Goal: Contribute content

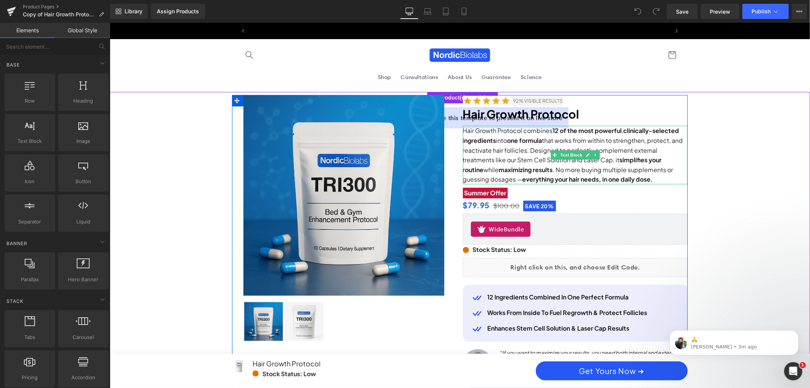
scroll to position [0, 864]
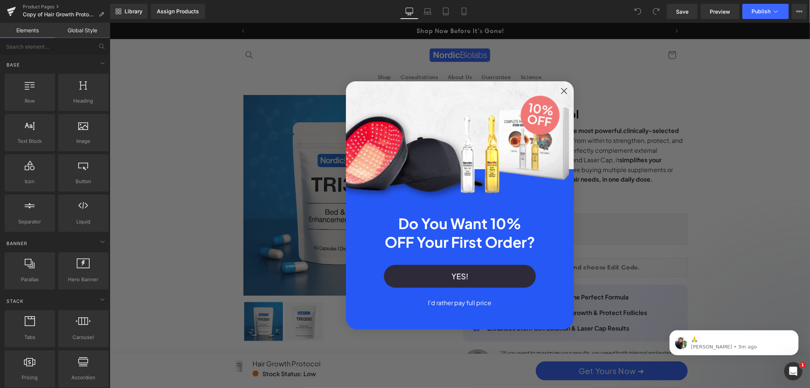
click at [561, 93] on circle "Close dialog" at bounding box center [563, 90] width 13 height 13
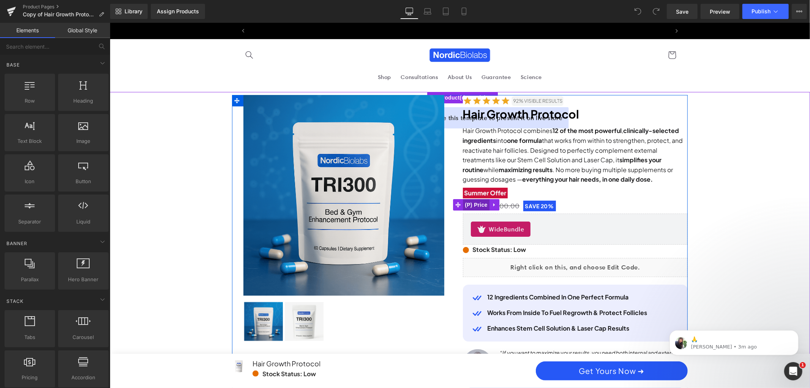
scroll to position [0, 0]
click at [473, 205] on span "(P) Price" at bounding box center [475, 204] width 27 height 11
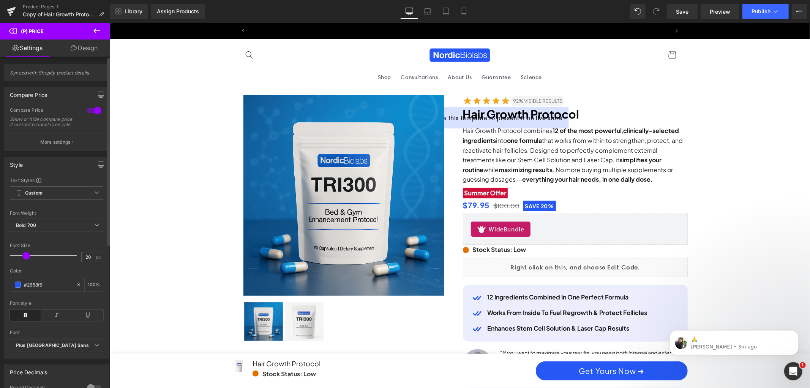
scroll to position [0, 864]
click at [62, 145] on p "More settings" at bounding box center [55, 142] width 30 height 7
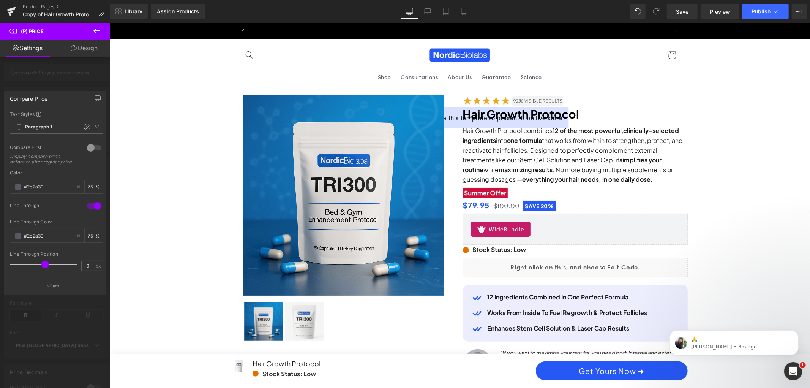
scroll to position [0, 0]
click at [63, 80] on div at bounding box center [55, 207] width 110 height 369
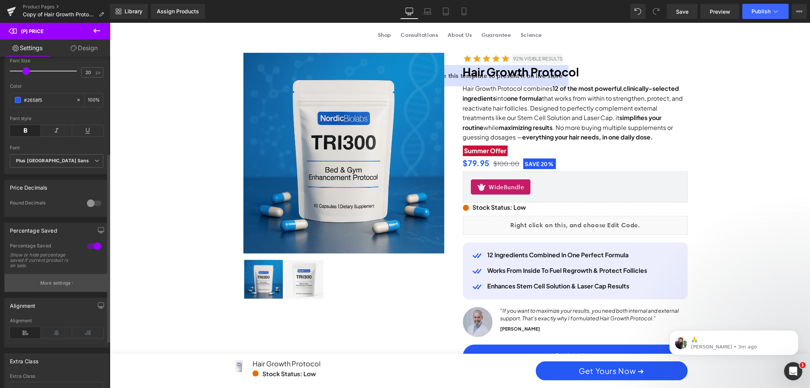
scroll to position [211, 0]
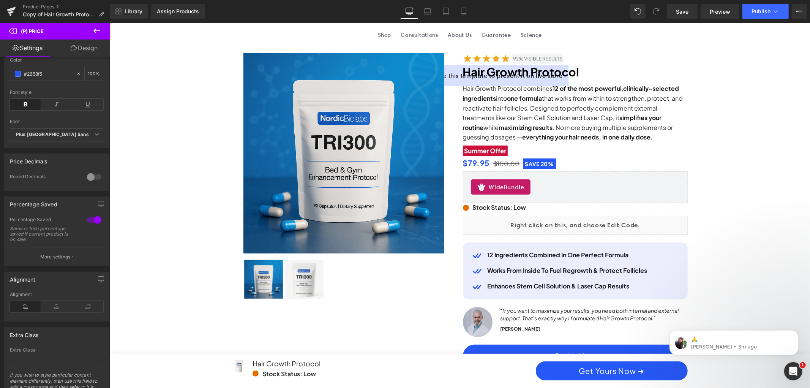
click at [98, 29] on icon at bounding box center [96, 30] width 9 height 9
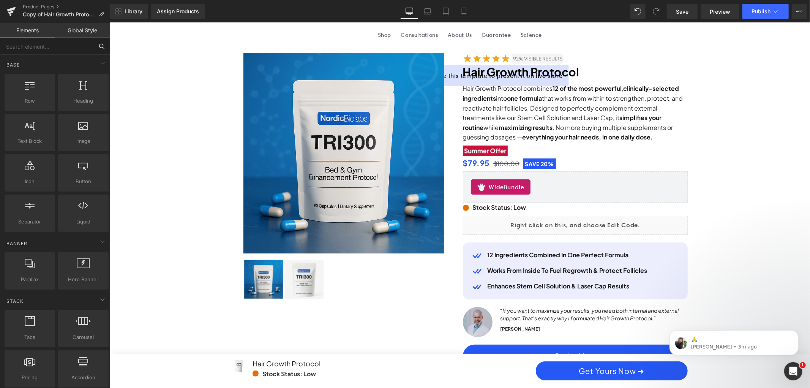
click at [42, 52] on input "text" at bounding box center [46, 46] width 93 height 17
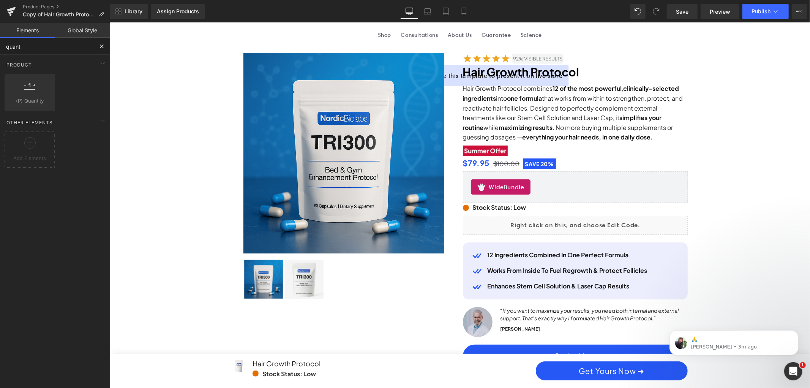
type input "quanti"
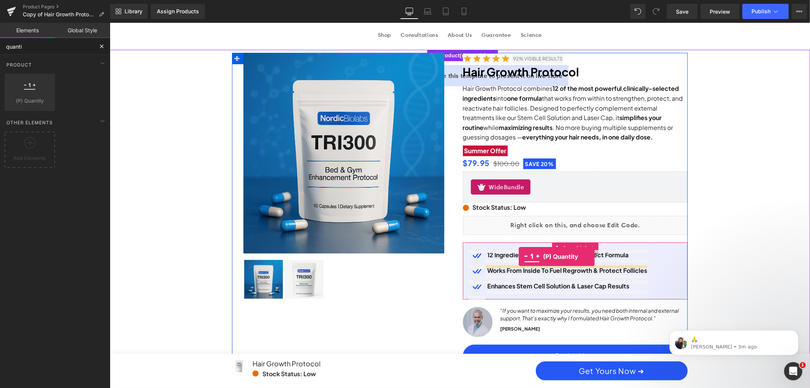
scroll to position [0, 432]
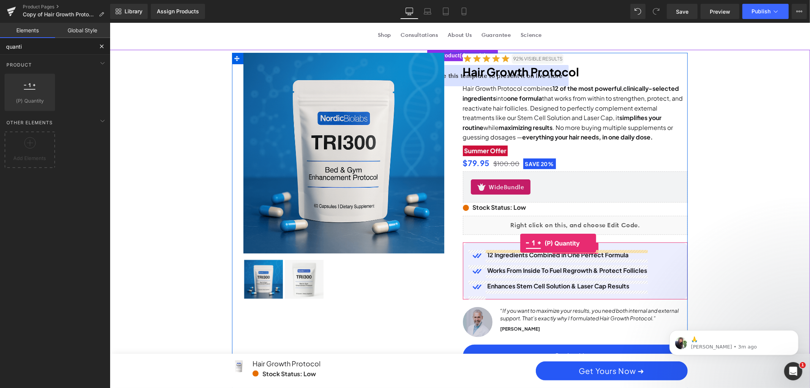
drag, startPoint x: 154, startPoint y: 109, endPoint x: 520, endPoint y: 242, distance: 389.1
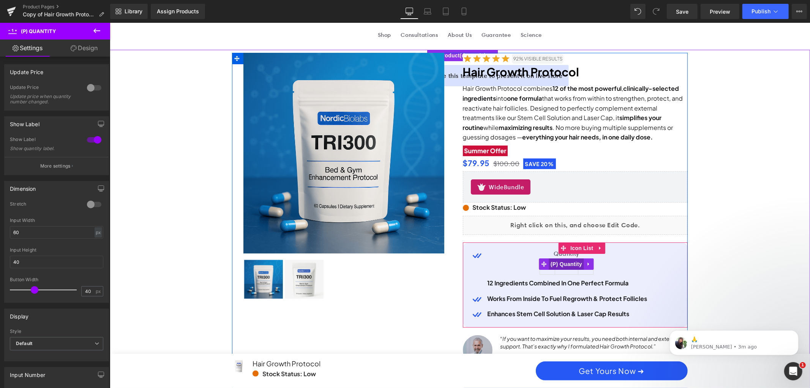
scroll to position [0, 864]
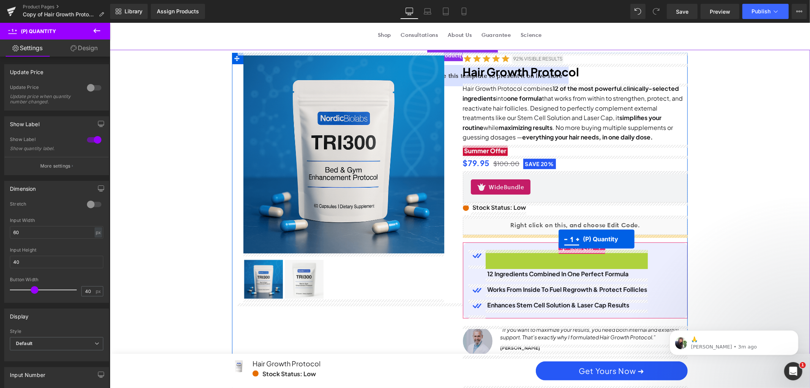
drag, startPoint x: 564, startPoint y: 264, endPoint x: 558, endPoint y: 238, distance: 26.4
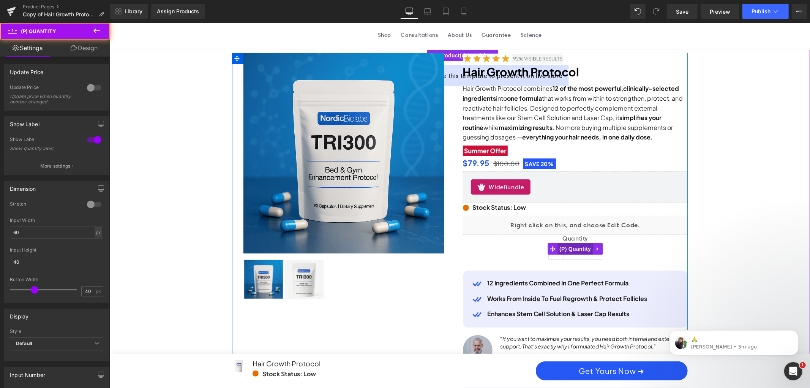
click at [566, 244] on span "(P) Quantity" at bounding box center [574, 248] width 35 height 11
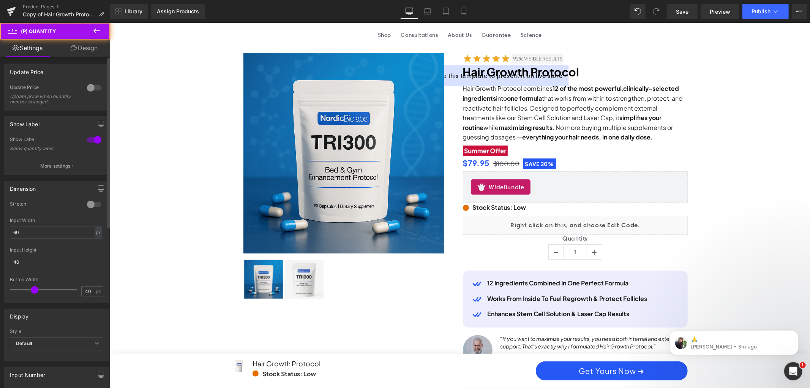
scroll to position [0, 0]
drag, startPoint x: 65, startPoint y: 150, endPoint x: 91, endPoint y: 85, distance: 70.6
click at [91, 85] on div at bounding box center [94, 88] width 18 height 12
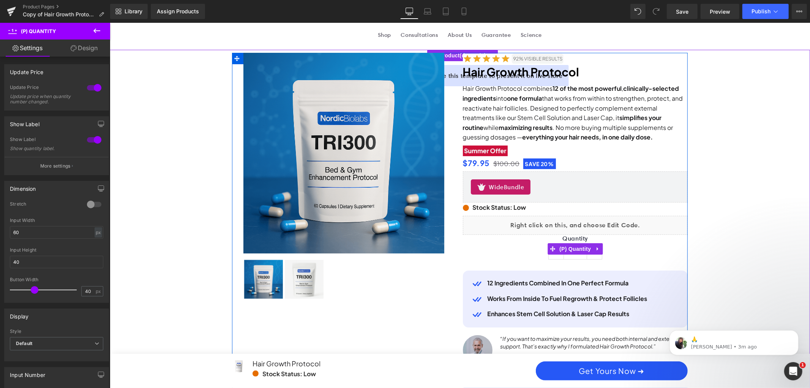
scroll to position [0, 432]
click at [598, 247] on icon at bounding box center [597, 249] width 5 height 6
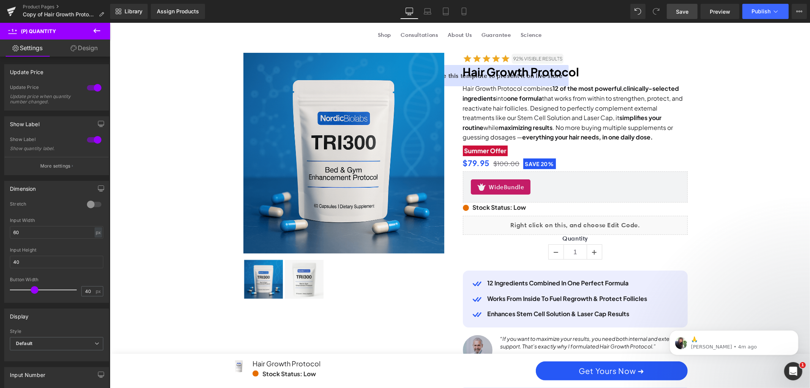
scroll to position [0, 864]
click at [684, 14] on span "Save" at bounding box center [682, 12] width 13 height 8
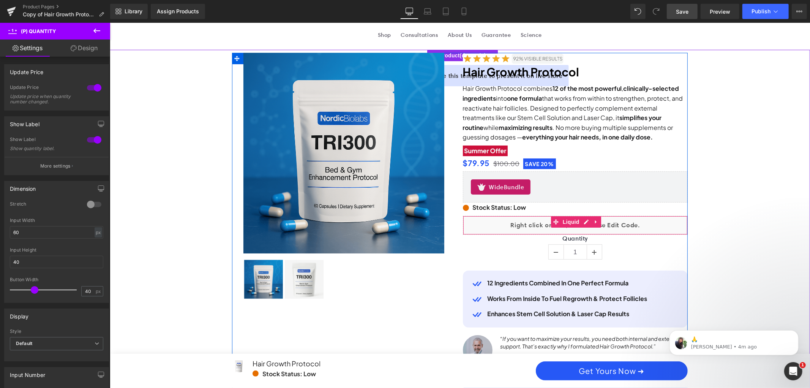
scroll to position [0, 432]
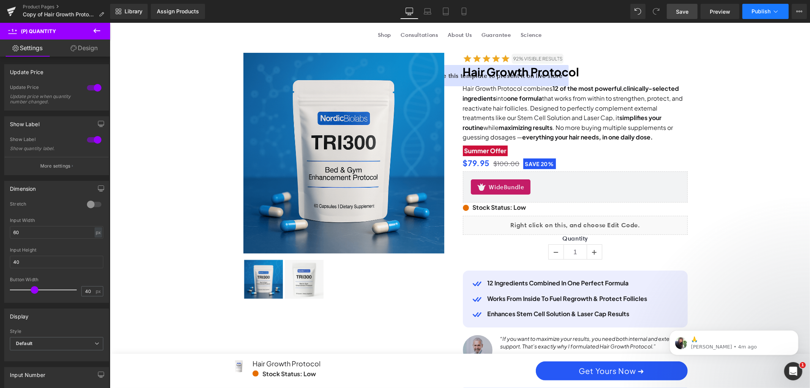
click at [774, 12] on icon at bounding box center [776, 12] width 8 height 8
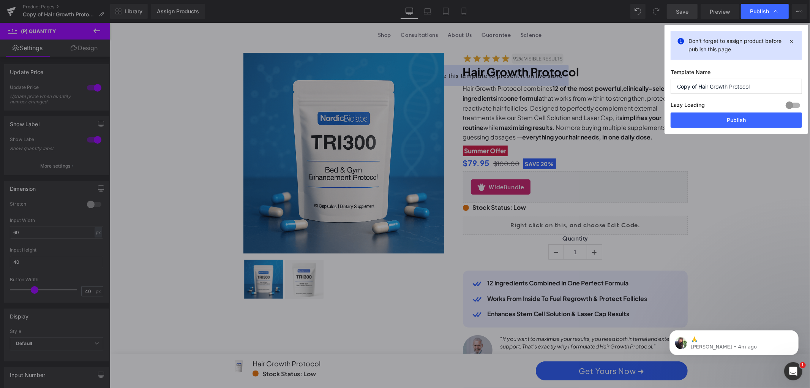
scroll to position [0, 0]
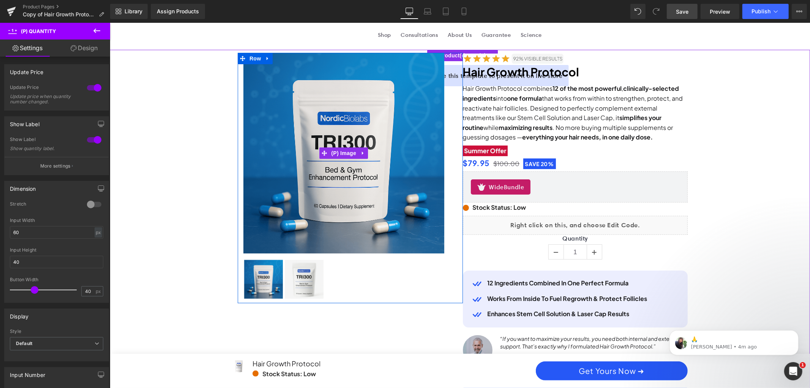
click at [298, 63] on img at bounding box center [343, 152] width 201 height 201
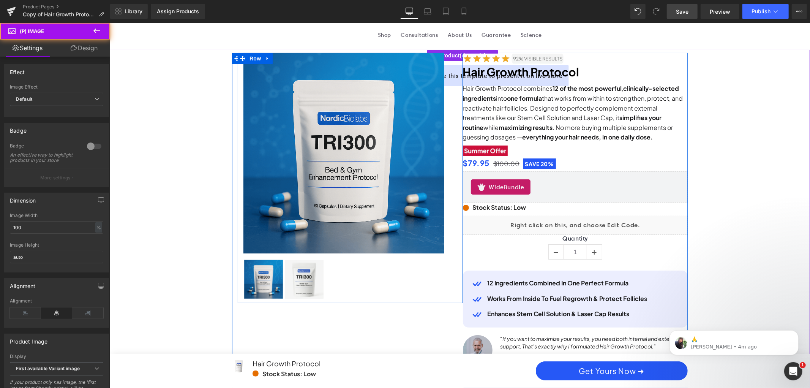
click at [457, 54] on div "Sale Off (P) Image ‹ › (P) Image List Row" at bounding box center [349, 177] width 225 height 250
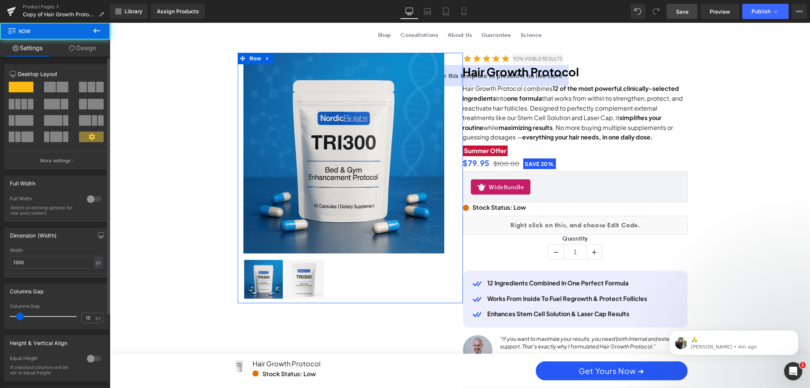
scroll to position [0, 432]
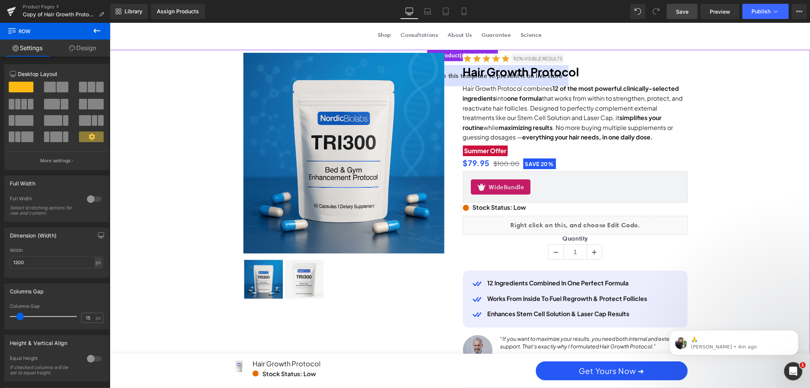
click at [447, 58] on div "Sale Off (P) Image ‹ › (P) Image List" at bounding box center [343, 175] width 212 height 246
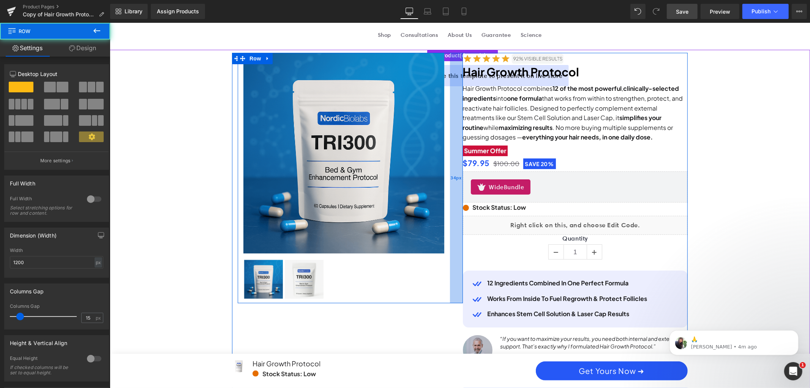
click at [451, 54] on div "34px" at bounding box center [456, 177] width 13 height 250
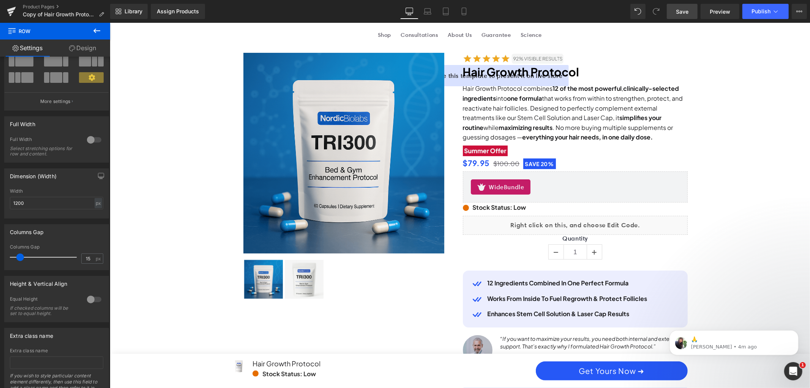
scroll to position [96, 0]
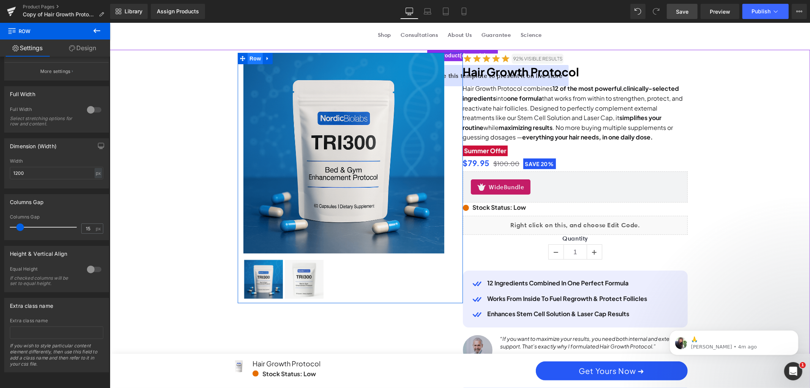
click at [256, 61] on span "Row" at bounding box center [254, 57] width 15 height 11
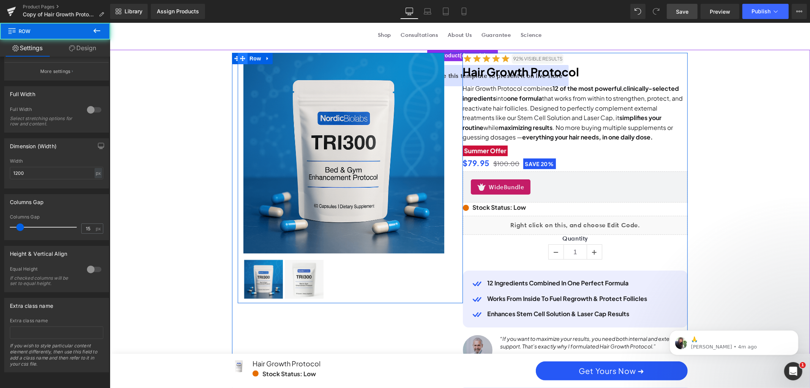
click at [241, 56] on icon at bounding box center [242, 57] width 5 height 5
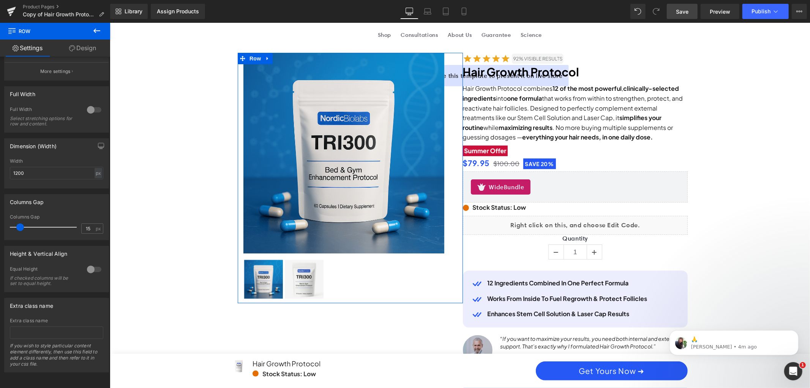
click at [85, 51] on link "Design" at bounding box center [82, 47] width 55 height 17
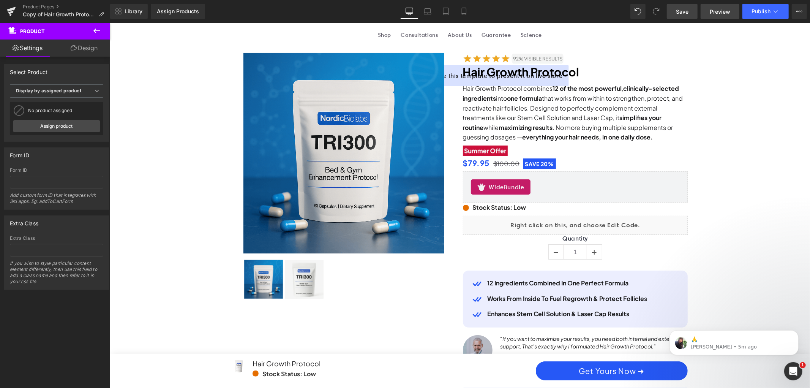
click at [723, 13] on span "Preview" at bounding box center [720, 12] width 21 height 8
click at [769, 13] on span "Publish" at bounding box center [760, 11] width 19 height 6
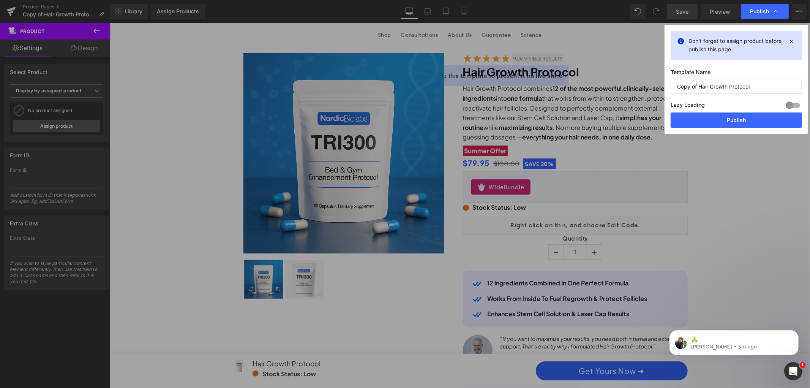
scroll to position [0, 432]
drag, startPoint x: 749, startPoint y: 122, endPoint x: 628, endPoint y: 138, distance: 121.8
click at [749, 122] on button "Publish" at bounding box center [736, 119] width 131 height 15
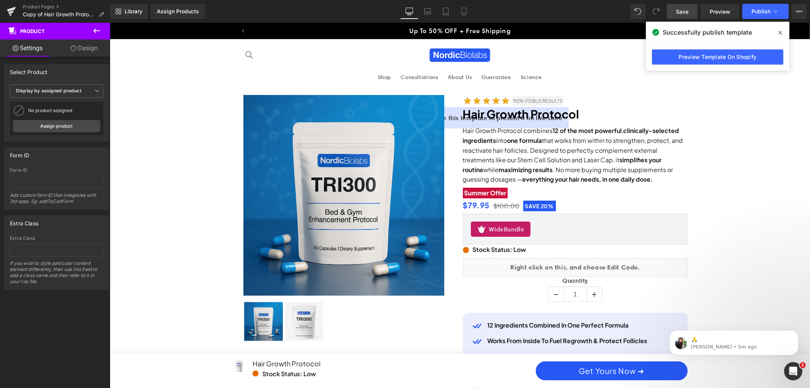
click at [777, 31] on span at bounding box center [780, 33] width 12 height 12
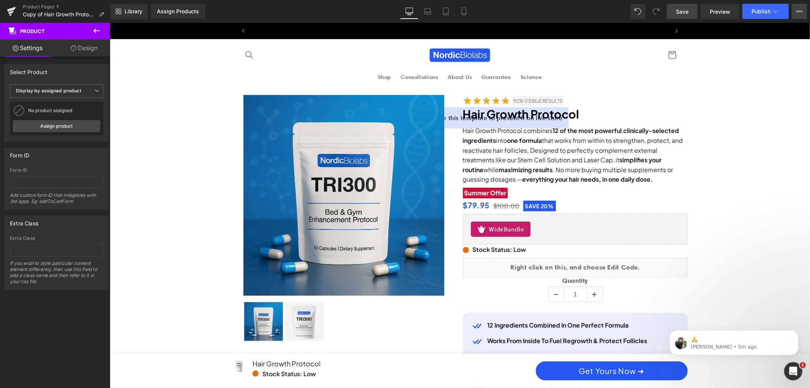
click at [799, 10] on icon at bounding box center [799, 11] width 6 height 6
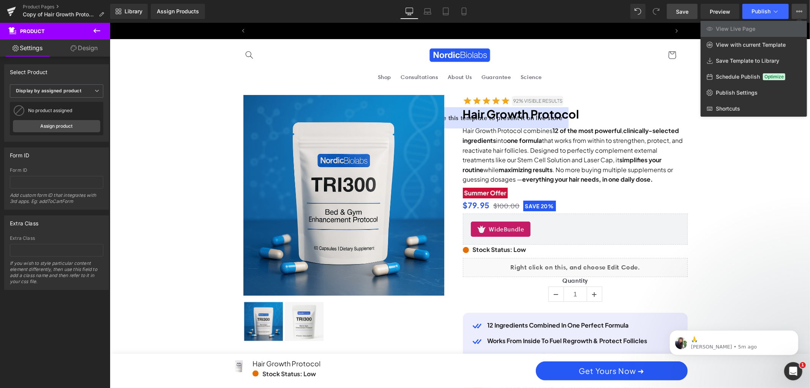
scroll to position [0, 864]
click at [762, 43] on span "View with current Template" at bounding box center [751, 44] width 70 height 7
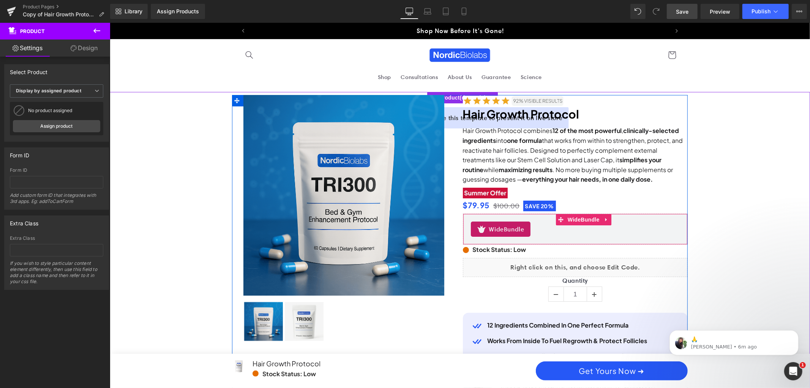
click at [630, 226] on div "WideBundle" at bounding box center [574, 228] width 209 height 15
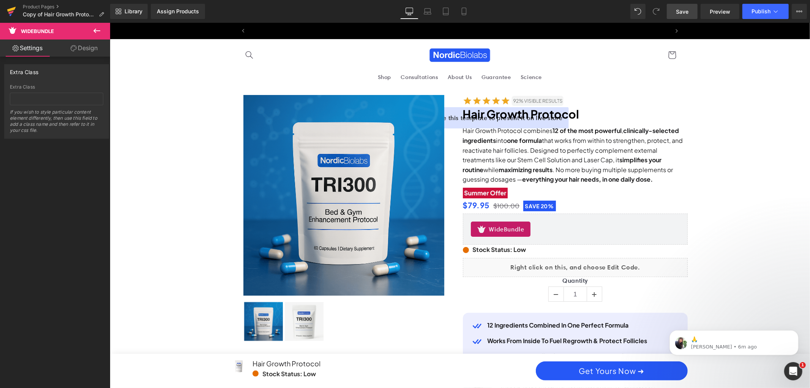
scroll to position [0, 0]
